Goal: Communication & Community: Answer question/provide support

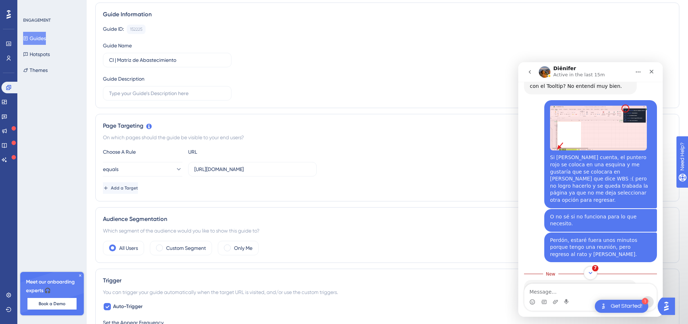
scroll to position [289, 0]
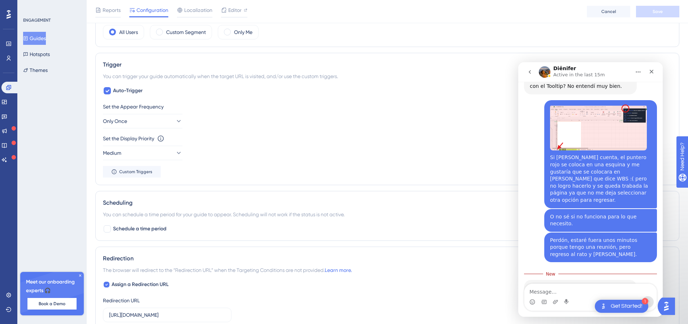
click at [565, 288] on textarea "Message…" at bounding box center [591, 290] width 132 height 12
type textarea "N"
type textarea "Lo tengo desde la nube"
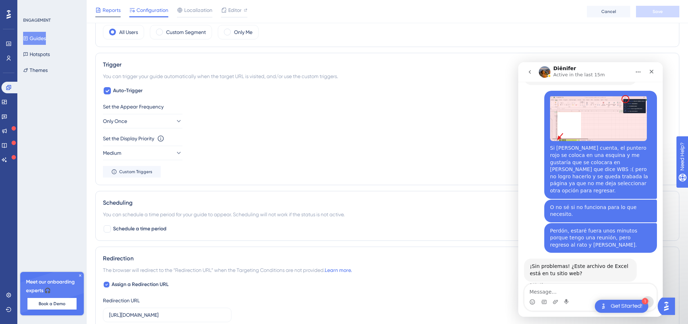
click at [109, 10] on span "Reports" at bounding box center [112, 10] width 18 height 9
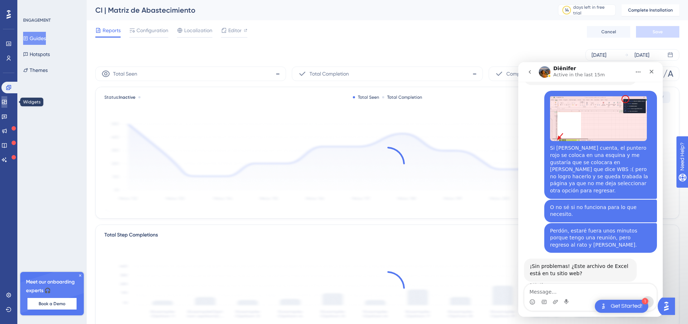
click at [7, 103] on link at bounding box center [4, 102] width 6 height 12
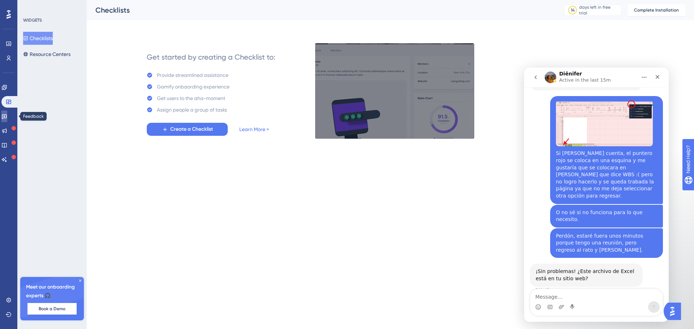
click at [7, 115] on icon at bounding box center [4, 117] width 5 height 5
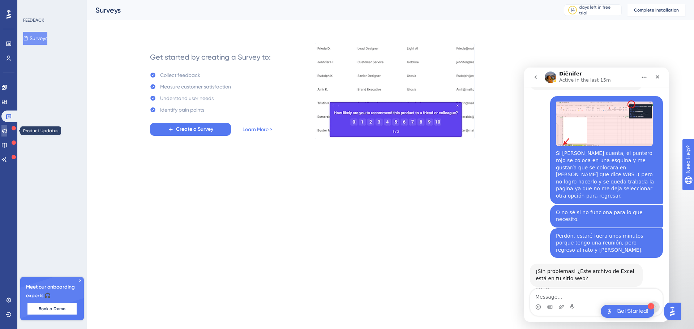
click at [7, 130] on icon at bounding box center [4, 131] width 6 height 6
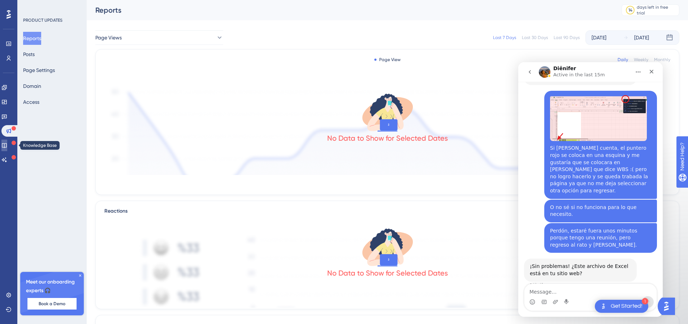
click at [5, 149] on link at bounding box center [4, 145] width 6 height 12
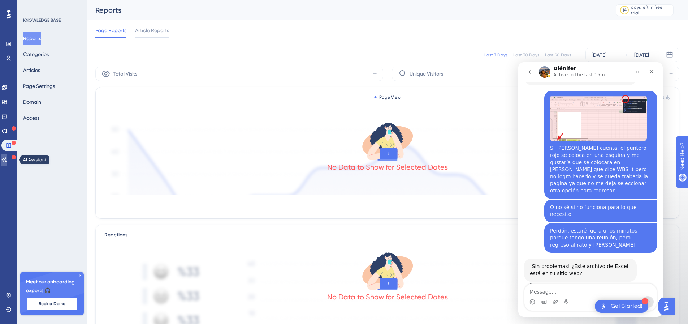
click at [4, 164] on link at bounding box center [4, 160] width 6 height 12
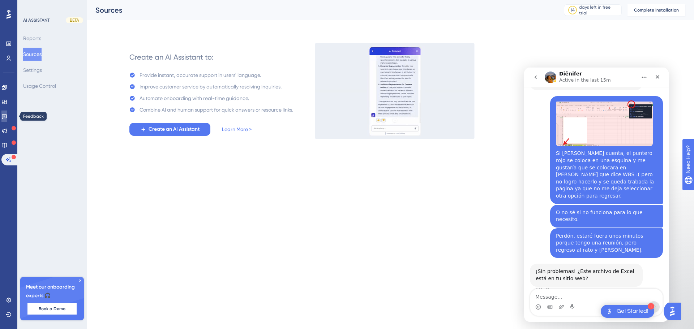
click at [4, 112] on link at bounding box center [4, 117] width 6 height 12
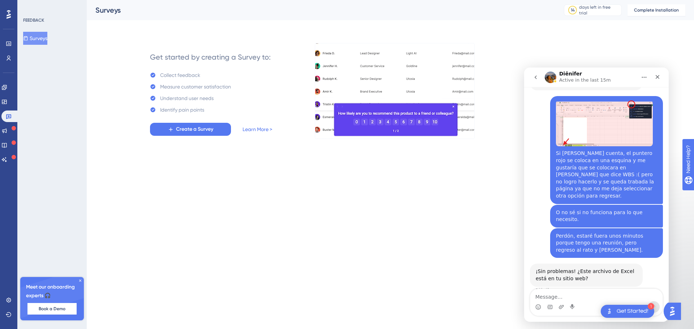
click at [1, 127] on updates "Product Updates" at bounding box center [8, 131] width 14 height 12
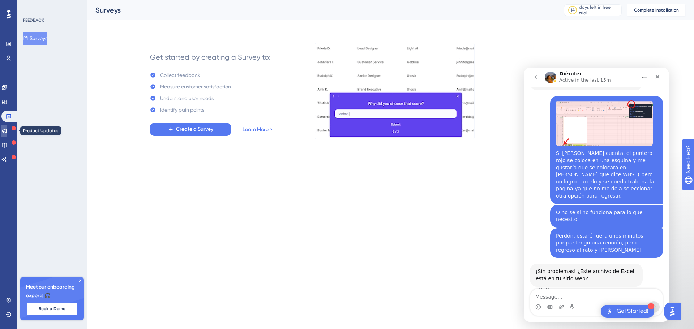
click at [7, 133] on icon at bounding box center [4, 131] width 6 height 6
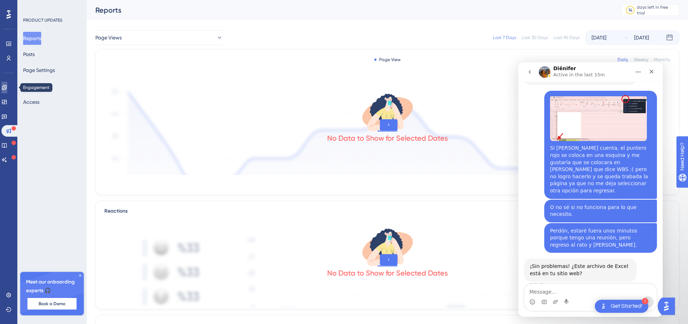
click at [7, 87] on icon at bounding box center [4, 87] width 5 height 5
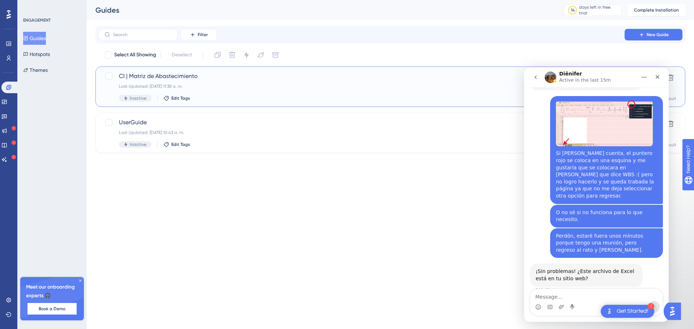
click at [169, 81] on div "CI | Matriz de Abastecimiento Last Updated: [DATE] 11:38 a. m. Inactive Edit Ta…" at bounding box center [361, 87] width 485 height 30
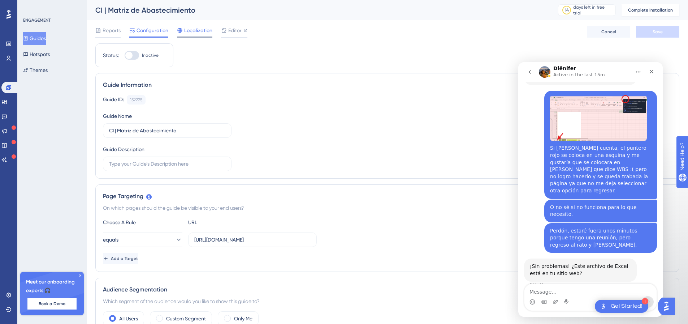
click at [207, 27] on span "Localization" at bounding box center [198, 30] width 28 height 9
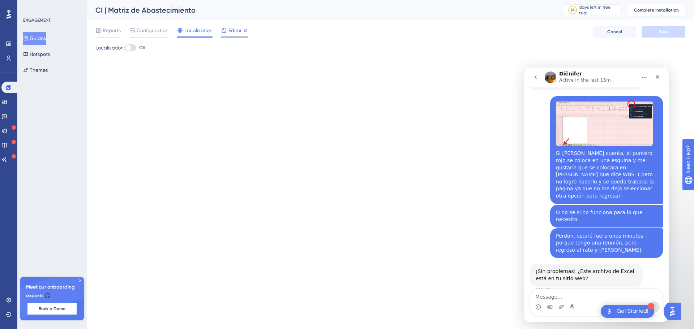
click at [231, 32] on span "Editor" at bounding box center [234, 30] width 13 height 9
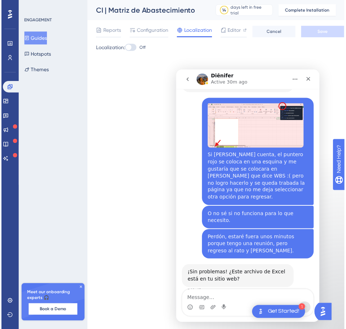
scroll to position [309, 0]
